Goal: Task Accomplishment & Management: Use online tool/utility

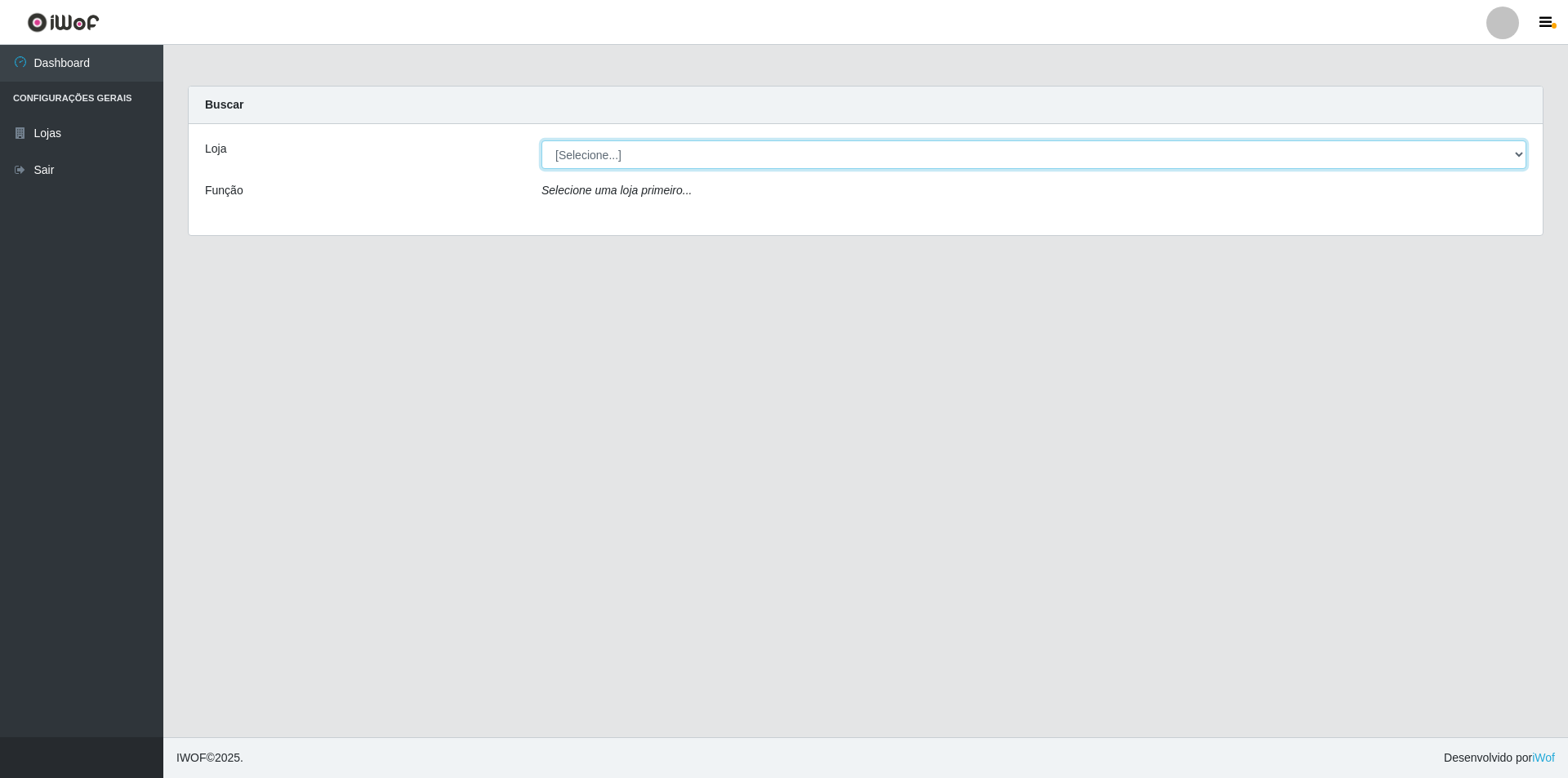
click at [604, 149] on select "[Selecione...] Atacado Vem - Loja 31 [GEOGRAPHIC_DATA]" at bounding box center [1033, 154] width 985 height 28
select select "437"
click at [541, 141] on select "[Selecione...] Atacado Vem - Loja 31 [GEOGRAPHIC_DATA]" at bounding box center [1033, 154] width 985 height 28
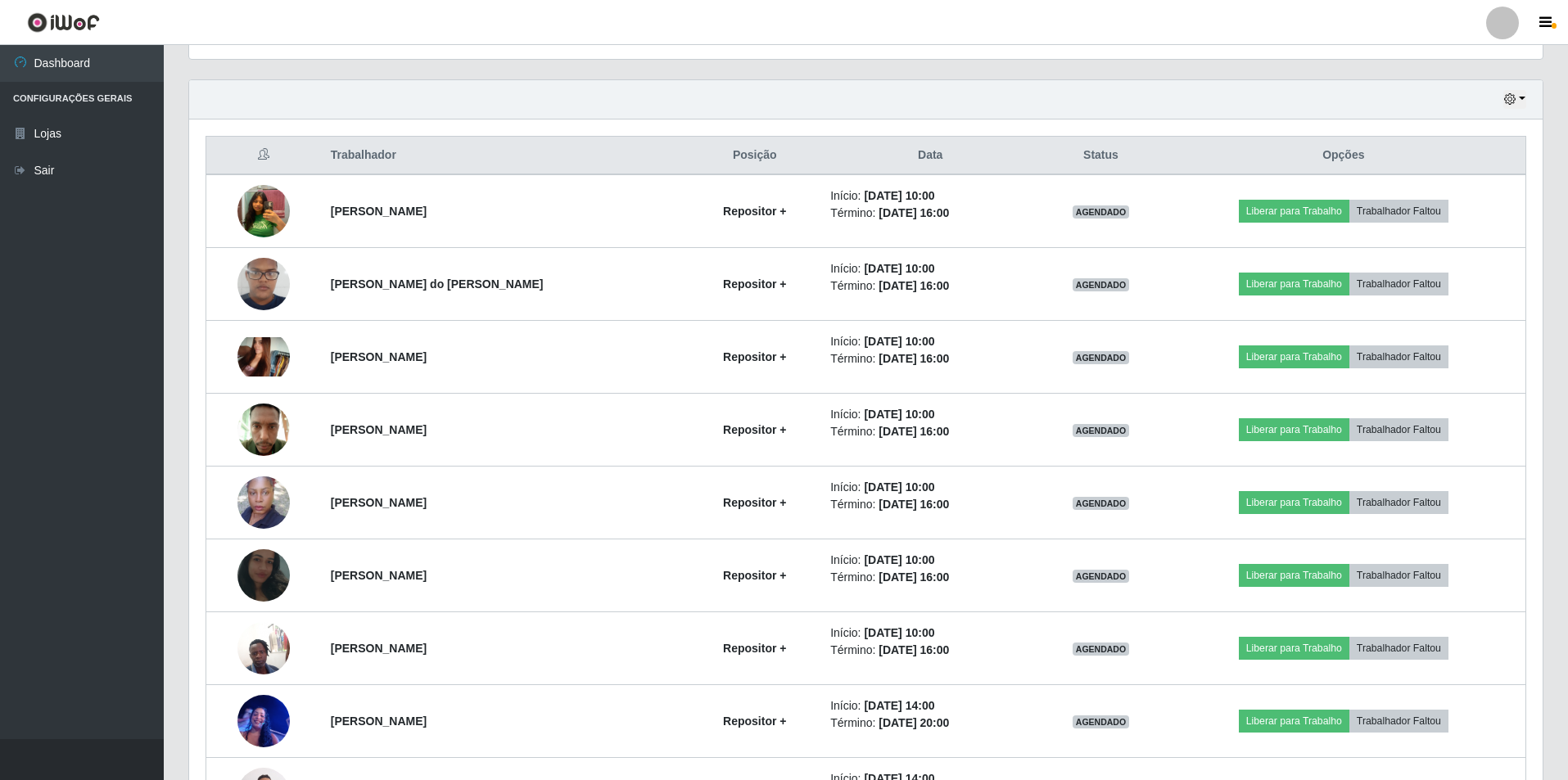
scroll to position [573, 0]
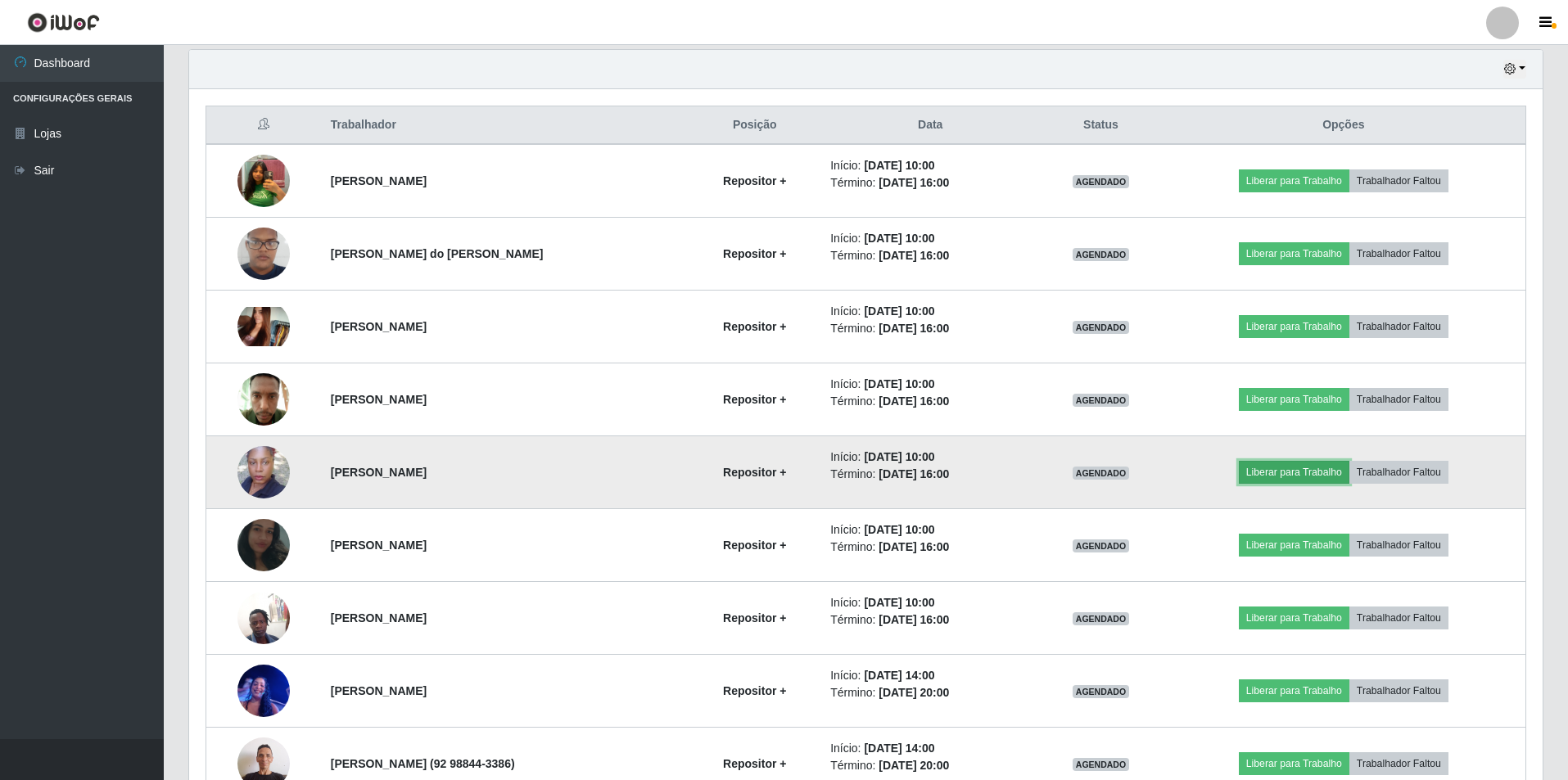
click at [1293, 471] on button "Liberar para Trabalho" at bounding box center [1294, 471] width 111 height 23
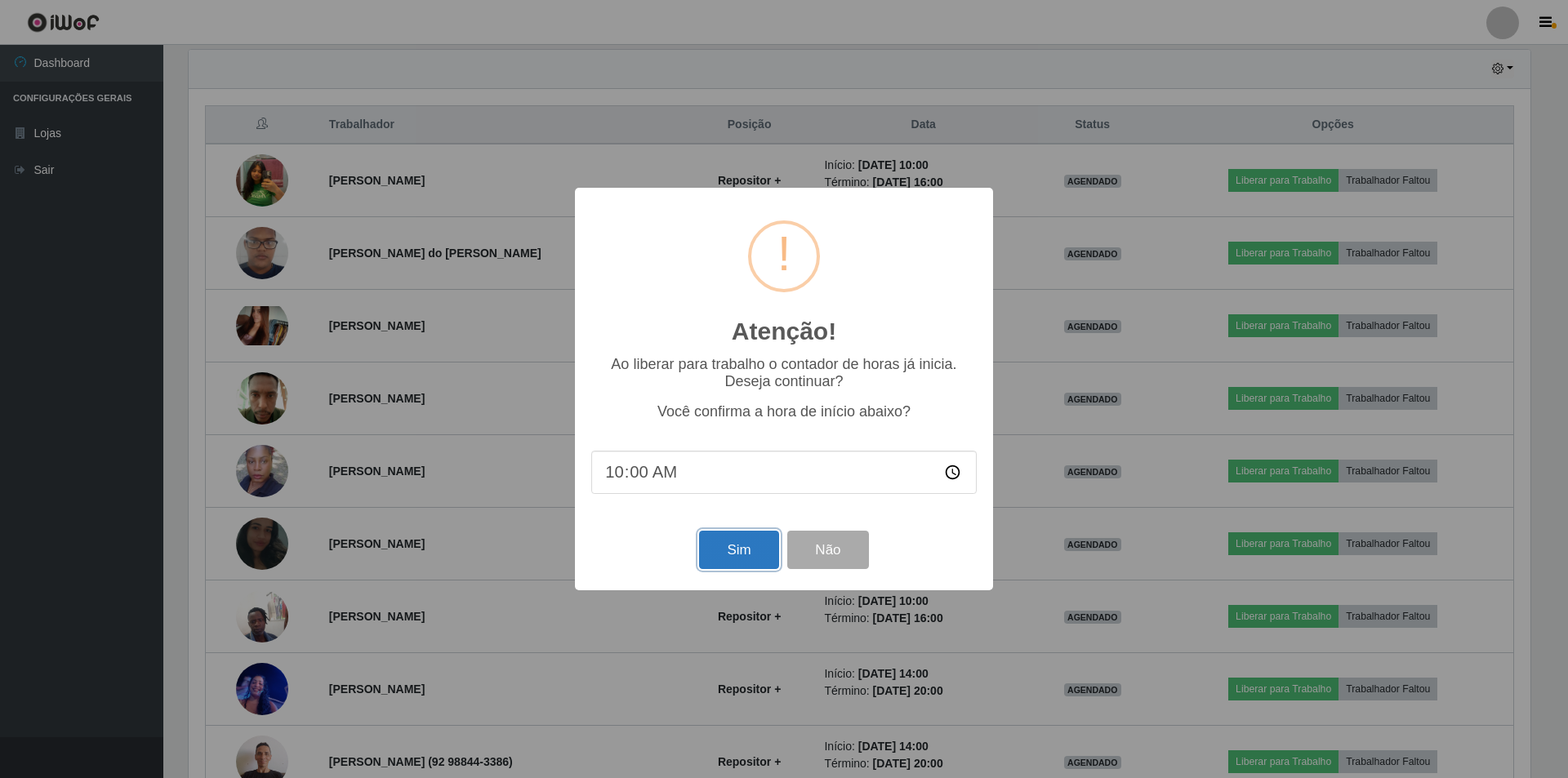
click at [746, 553] on button "Sim" at bounding box center [739, 550] width 79 height 39
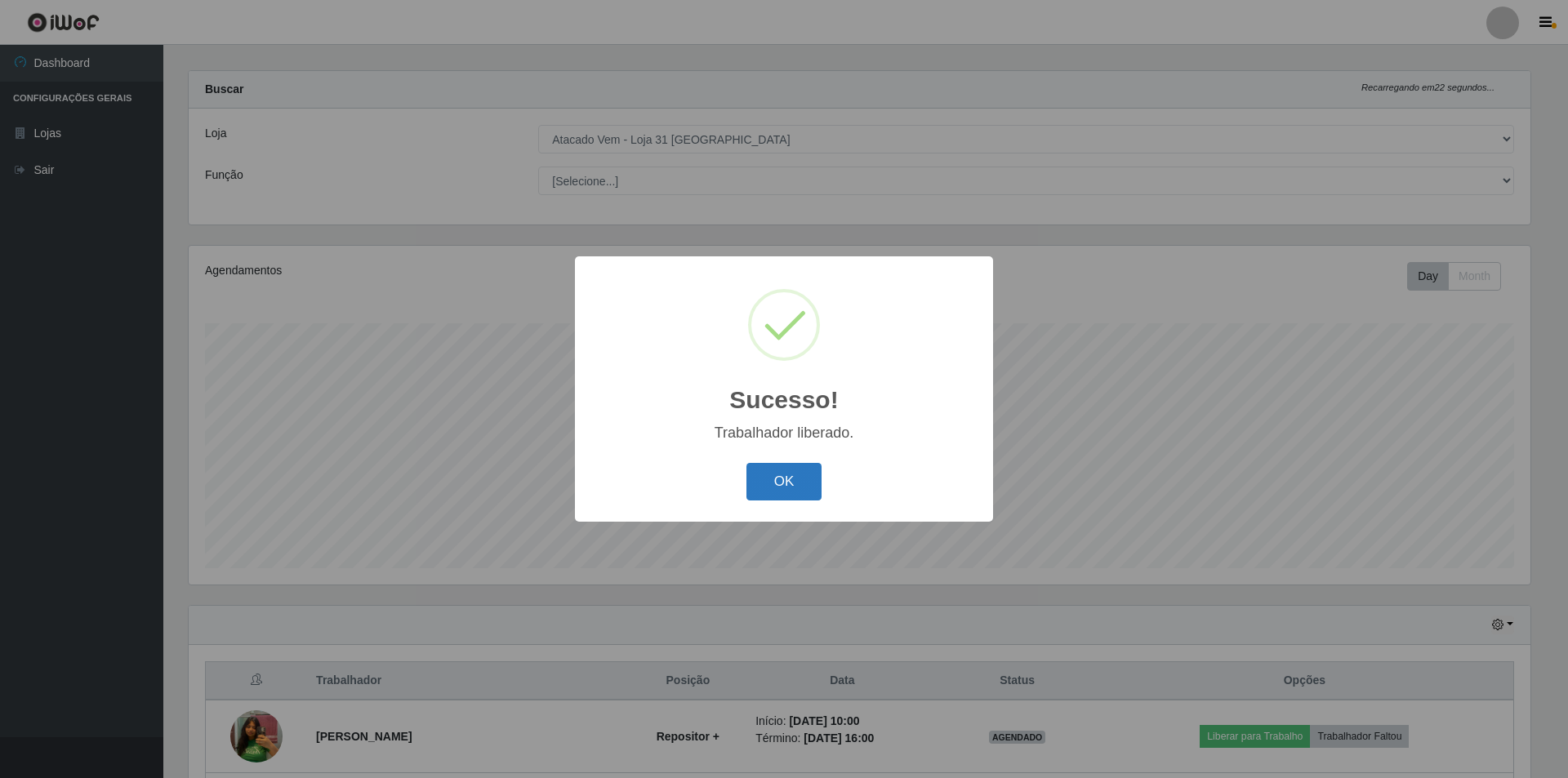
click at [804, 492] on button "OK" at bounding box center [784, 482] width 76 height 39
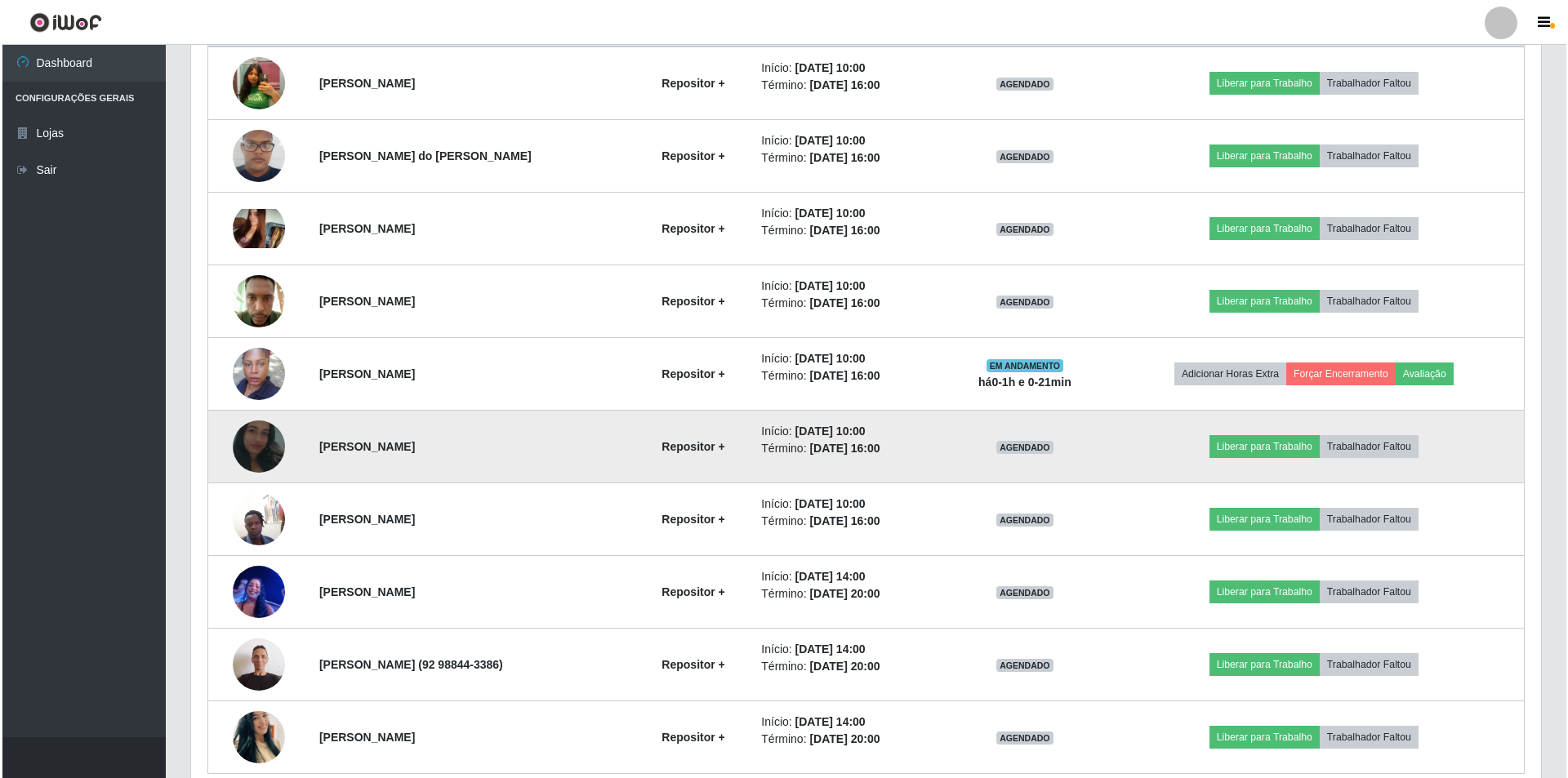
scroll to position [742, 0]
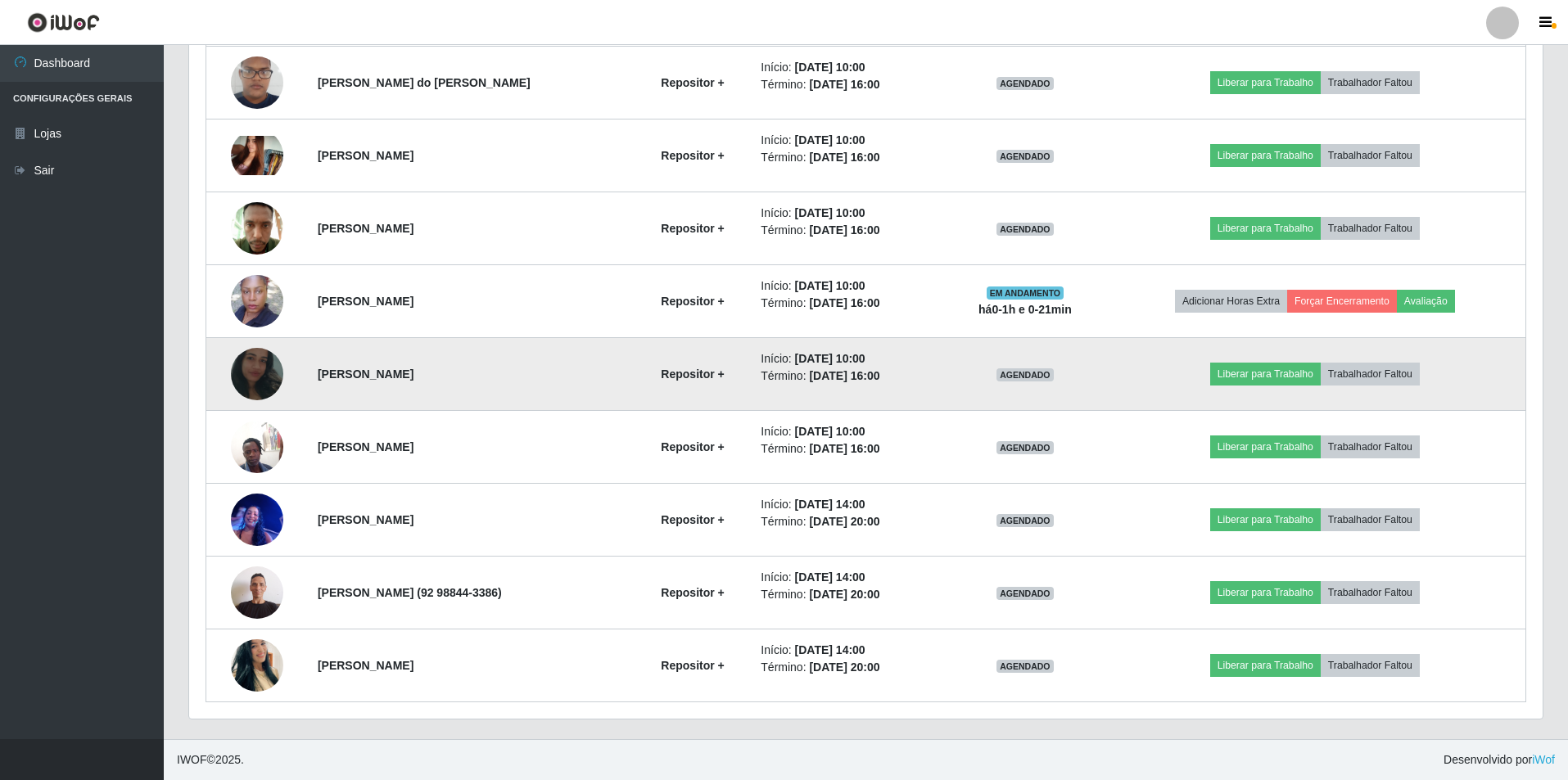
click at [266, 378] on img at bounding box center [257, 374] width 53 height 116
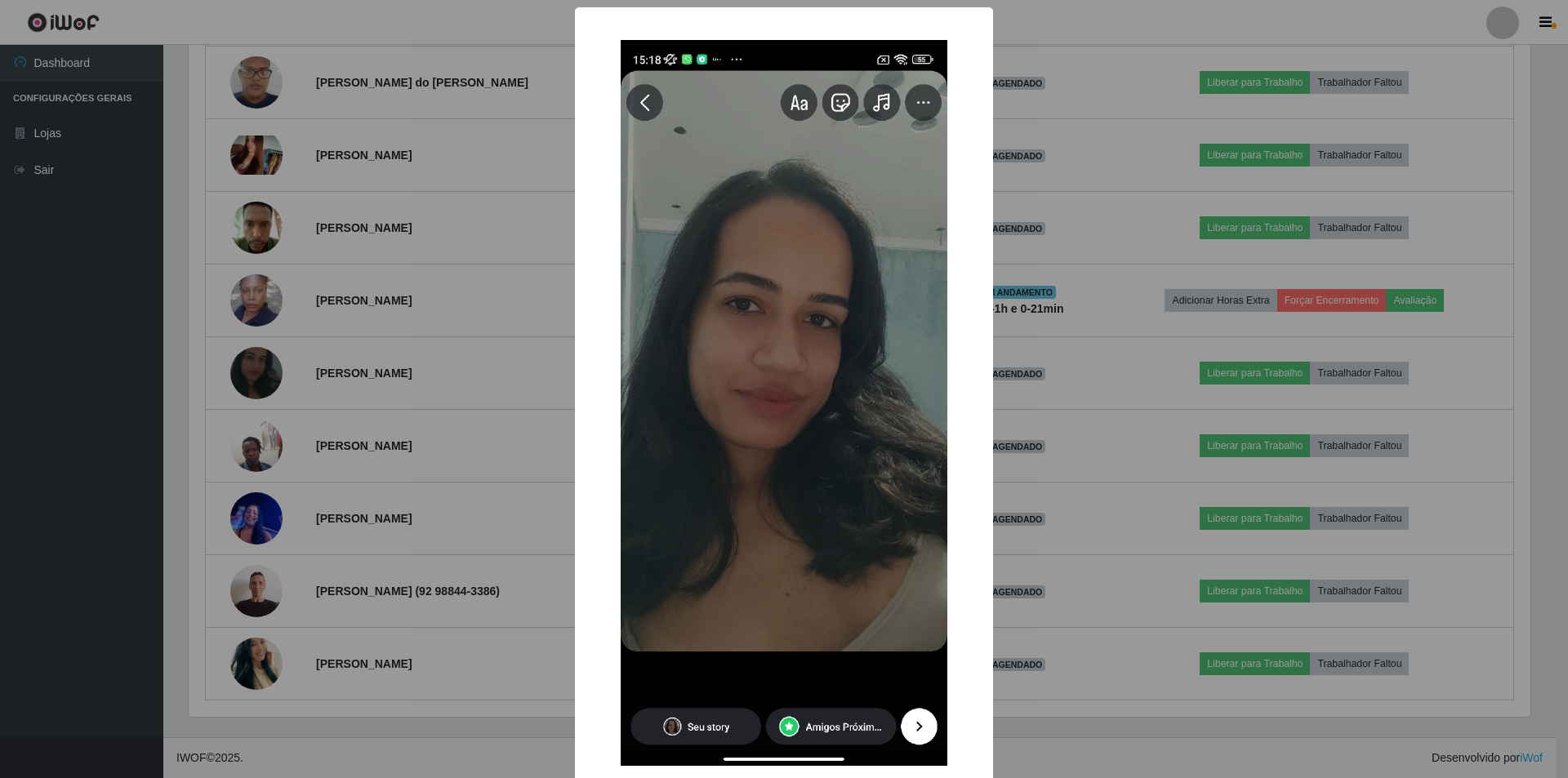
click at [402, 319] on div "× OK Cancel" at bounding box center [784, 389] width 1568 height 778
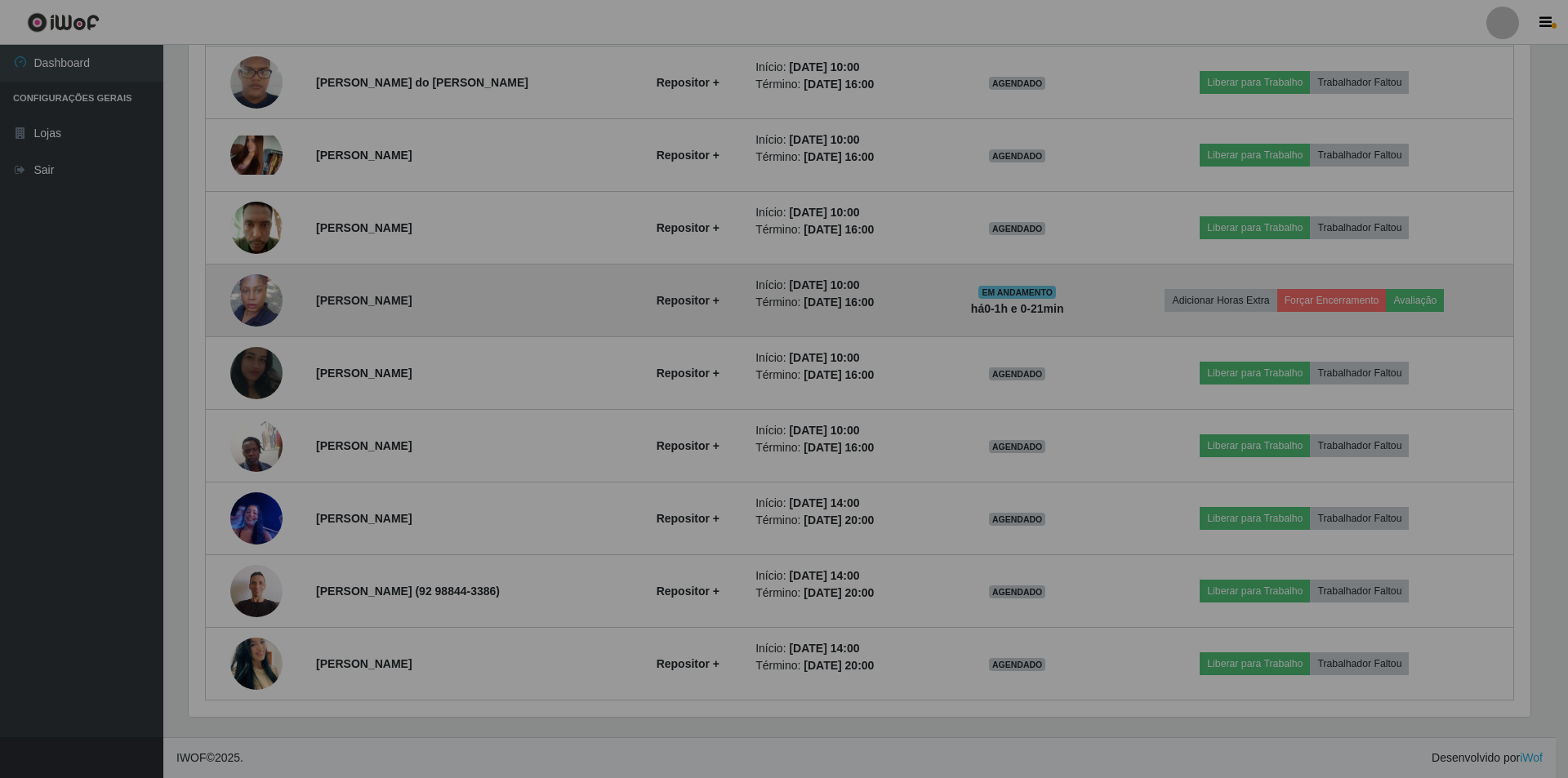
scroll to position [339, 1349]
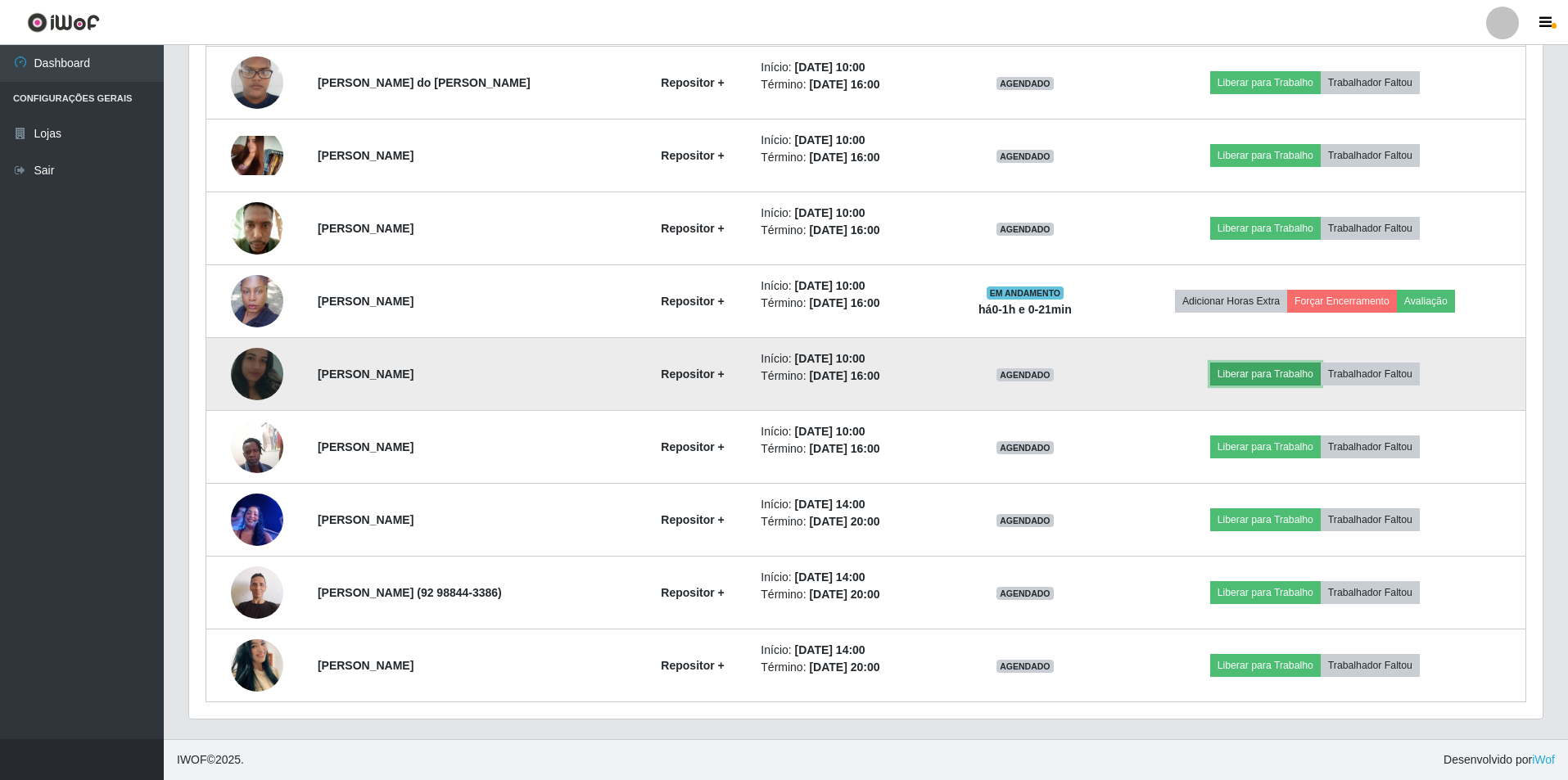
click at [1287, 371] on button "Liberar para Trabalho" at bounding box center [1266, 374] width 111 height 23
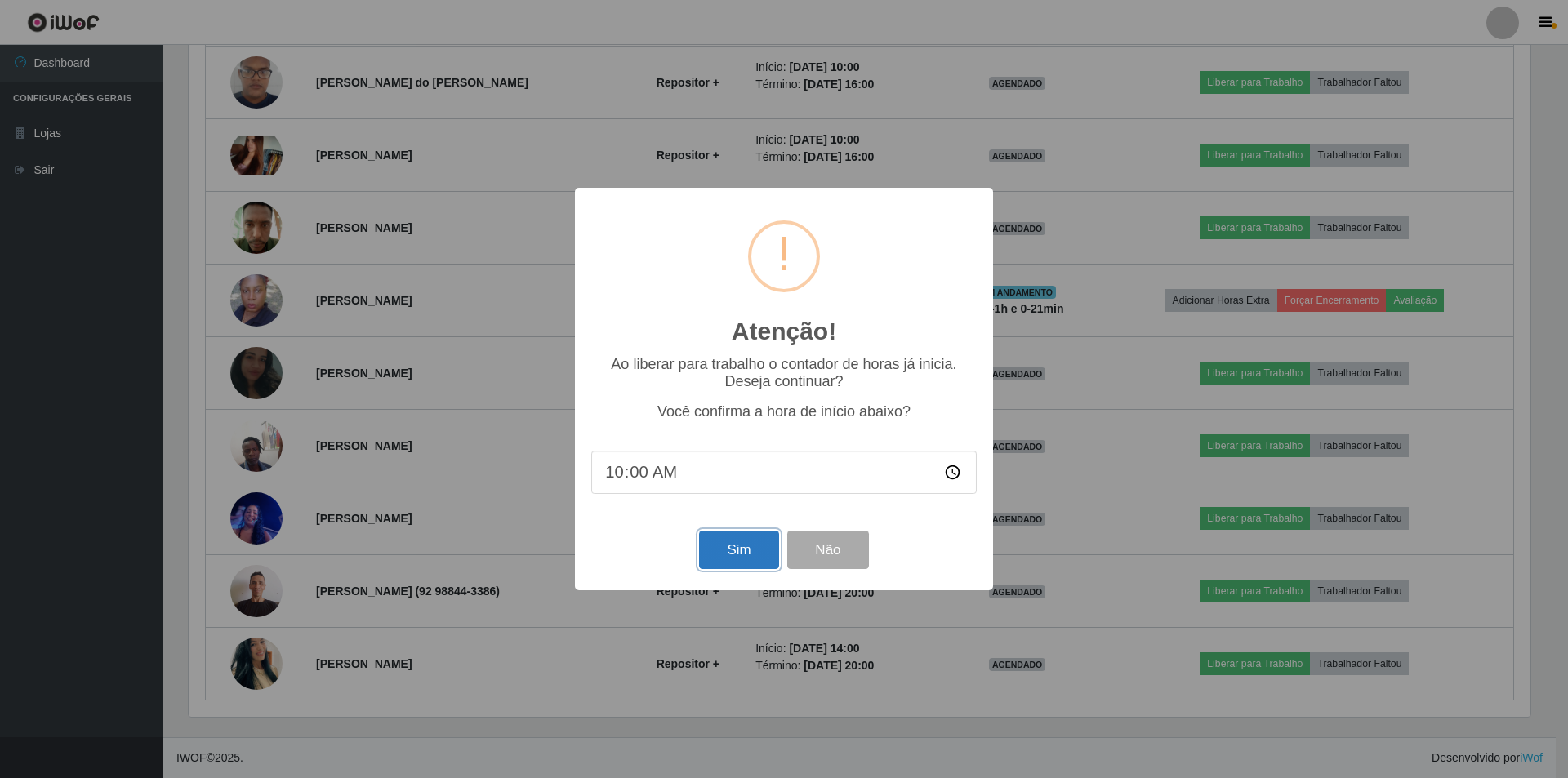
click at [726, 552] on button "Sim" at bounding box center [739, 550] width 79 height 39
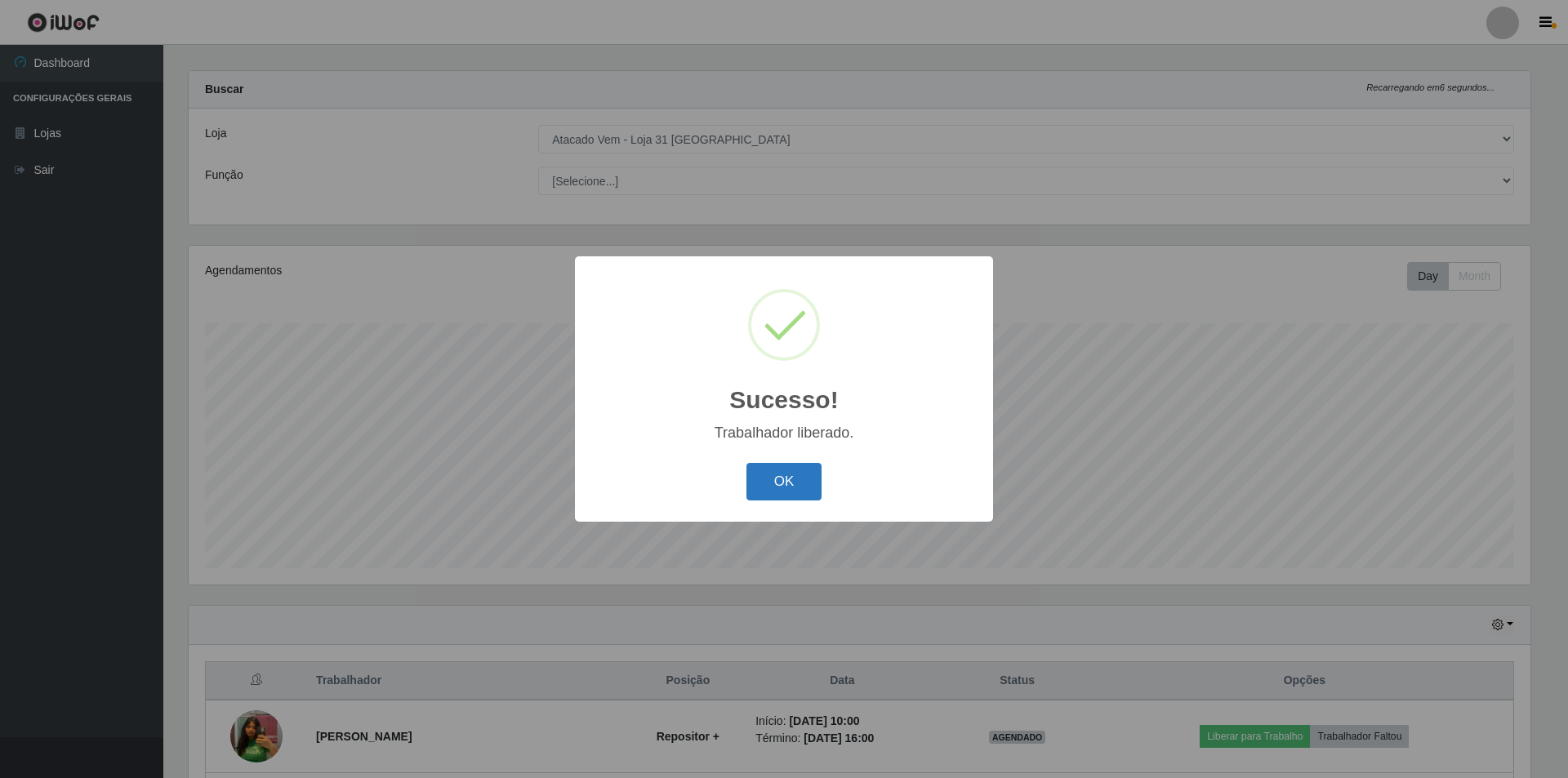
click at [773, 473] on button "OK" at bounding box center [784, 482] width 76 height 39
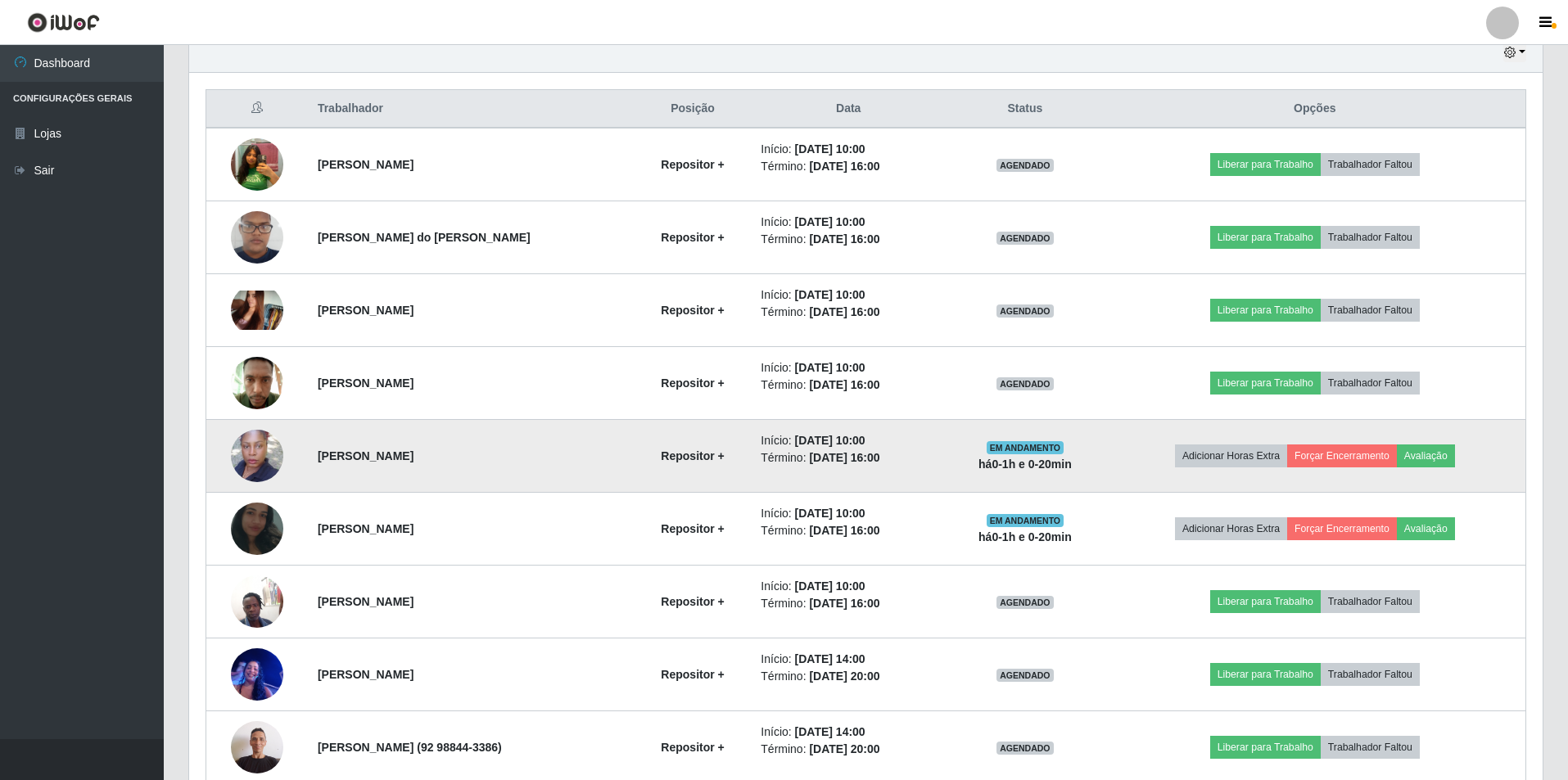
scroll to position [416, 0]
